Goal: Transaction & Acquisition: Purchase product/service

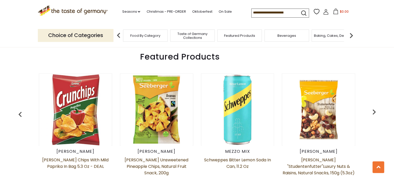
scroll to position [104, 0]
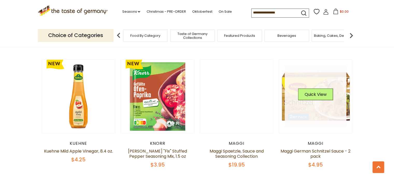
scroll to position [1165, 0]
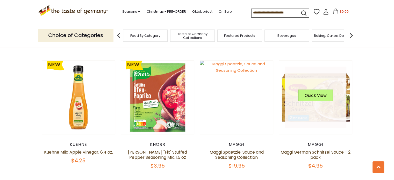
click at [312, 95] on div "Quick View" at bounding box center [315, 98] width 35 height 16
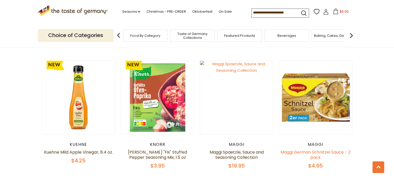
click at [321, 149] on link "Maggi German Schnitzel Sauce - 2 pack" at bounding box center [315, 154] width 70 height 11
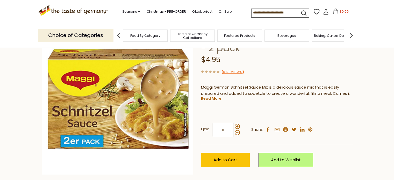
scroll to position [52, 0]
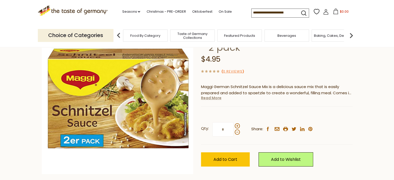
click at [215, 100] on link "Read More" at bounding box center [211, 97] width 20 height 5
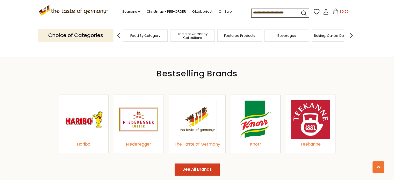
scroll to position [518, 0]
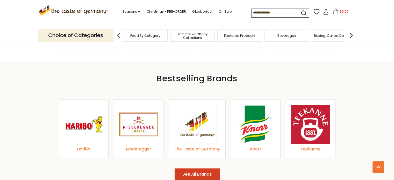
click at [313, 125] on img at bounding box center [310, 124] width 39 height 39
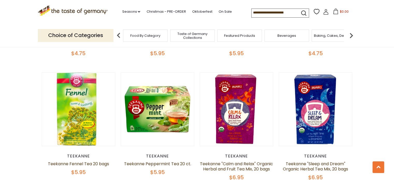
scroll to position [285, 0]
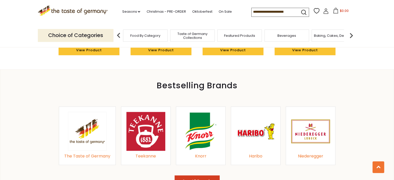
scroll to position [518, 0]
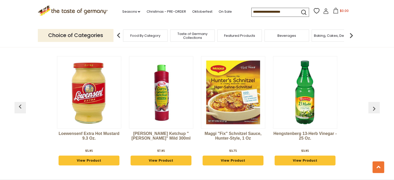
scroll to position [1323, 0]
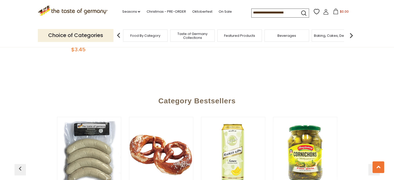
scroll to position [440, 0]
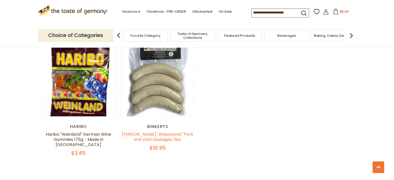
click at [166, 136] on link "[PERSON_NAME] "Weisswurst" Pork and Veal Sausages, 1lbs." at bounding box center [157, 136] width 71 height 11
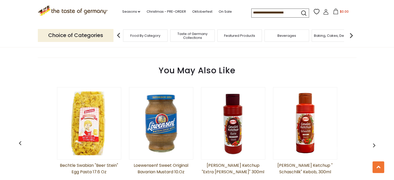
scroll to position [388, 0]
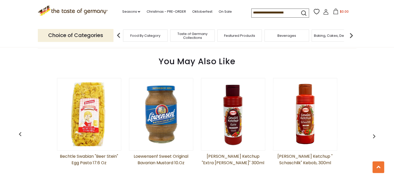
click at [307, 155] on link "[PERSON_NAME] Ketchup " Schaschlik" Kebob, 300ml" at bounding box center [305, 166] width 64 height 26
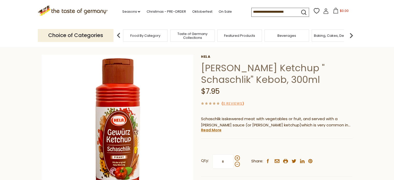
scroll to position [52, 0]
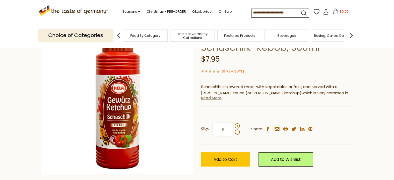
click at [214, 99] on link "Read More" at bounding box center [211, 97] width 20 height 5
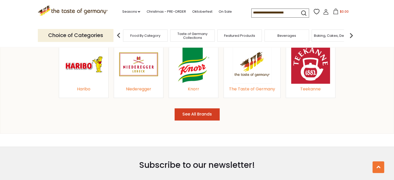
scroll to position [621, 0]
